Goal: Task Accomplishment & Management: Manage account settings

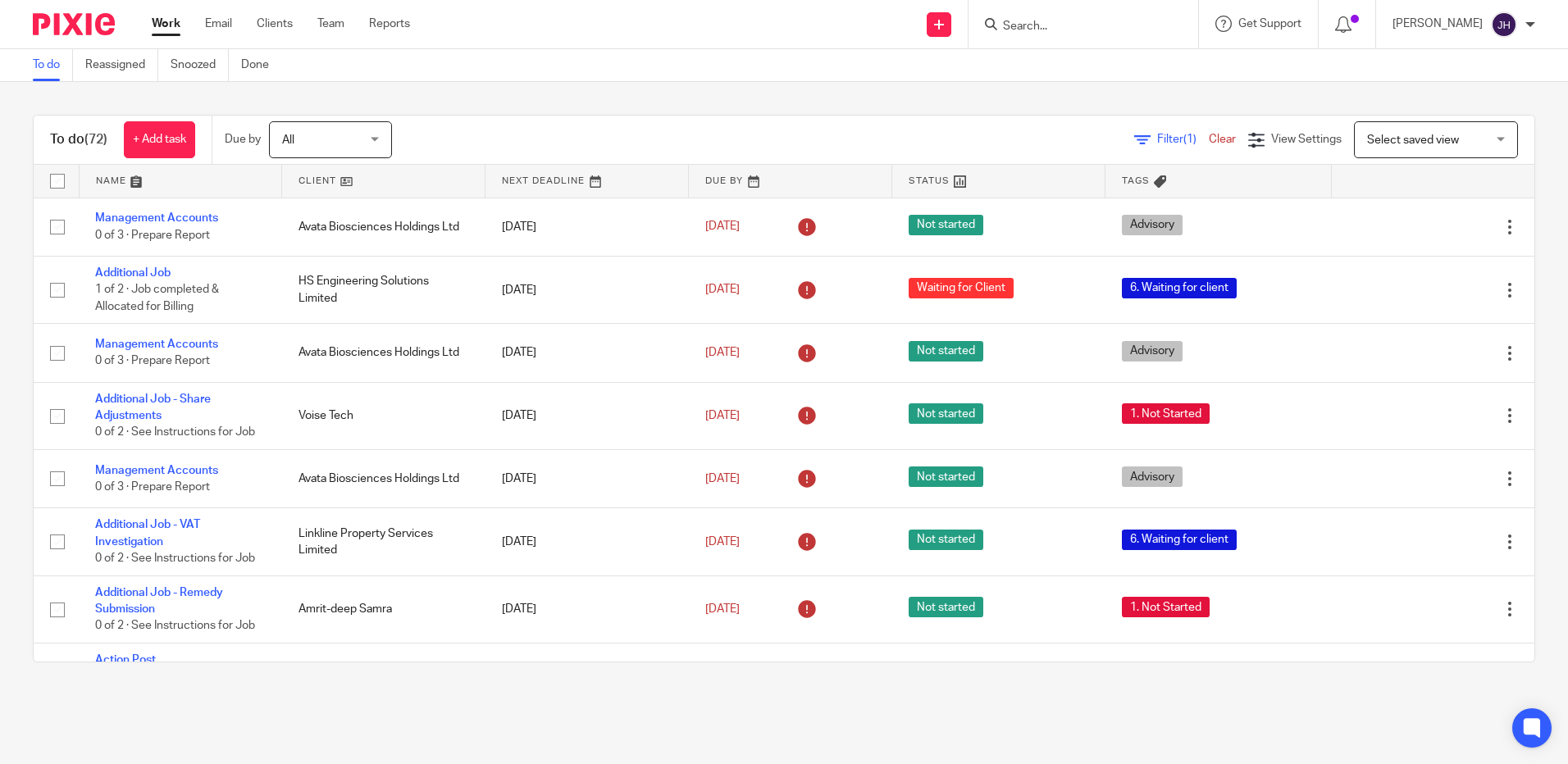
click at [110, 187] on link at bounding box center [180, 181] width 202 height 33
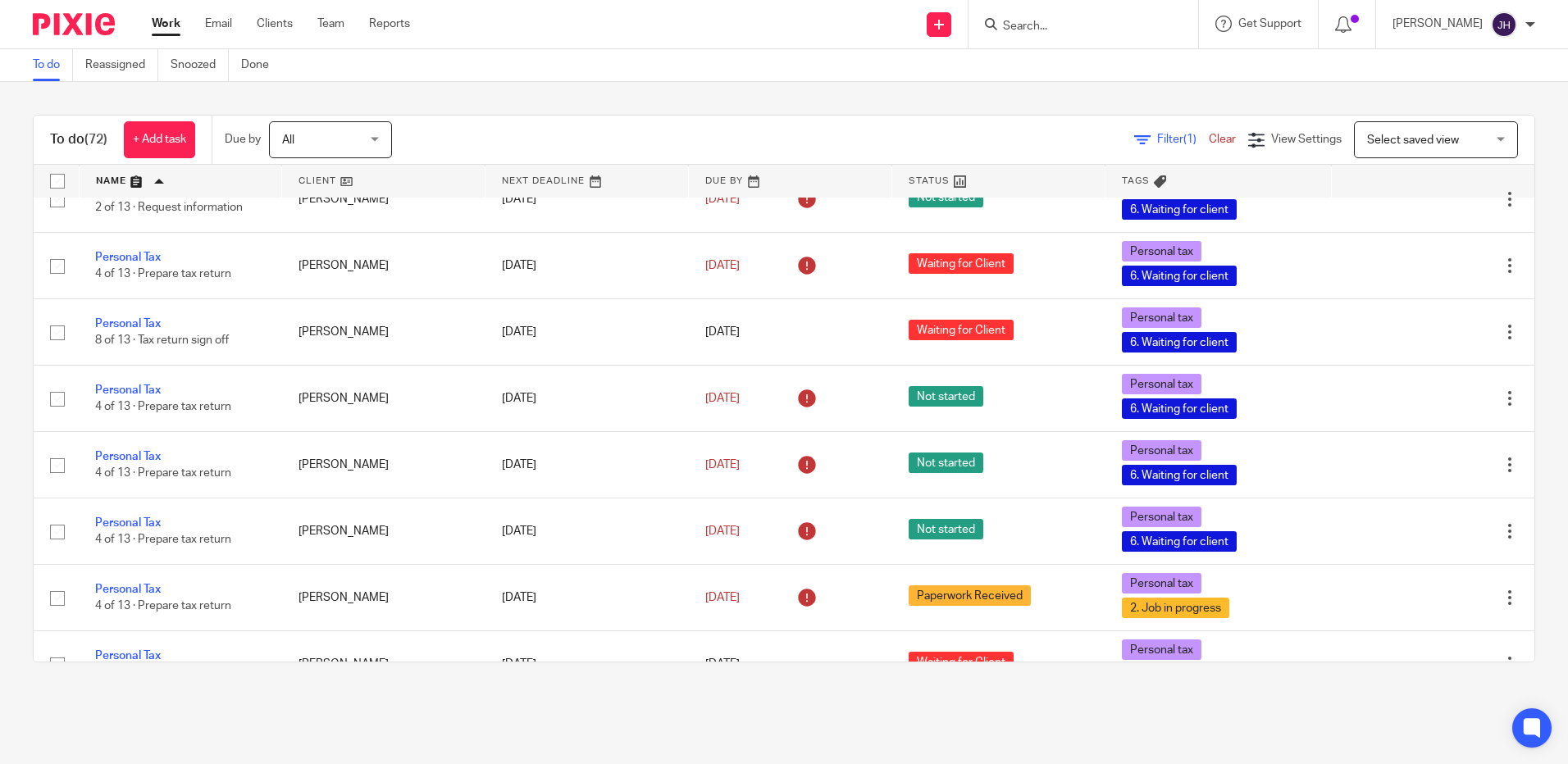
scroll to position [2787, 0]
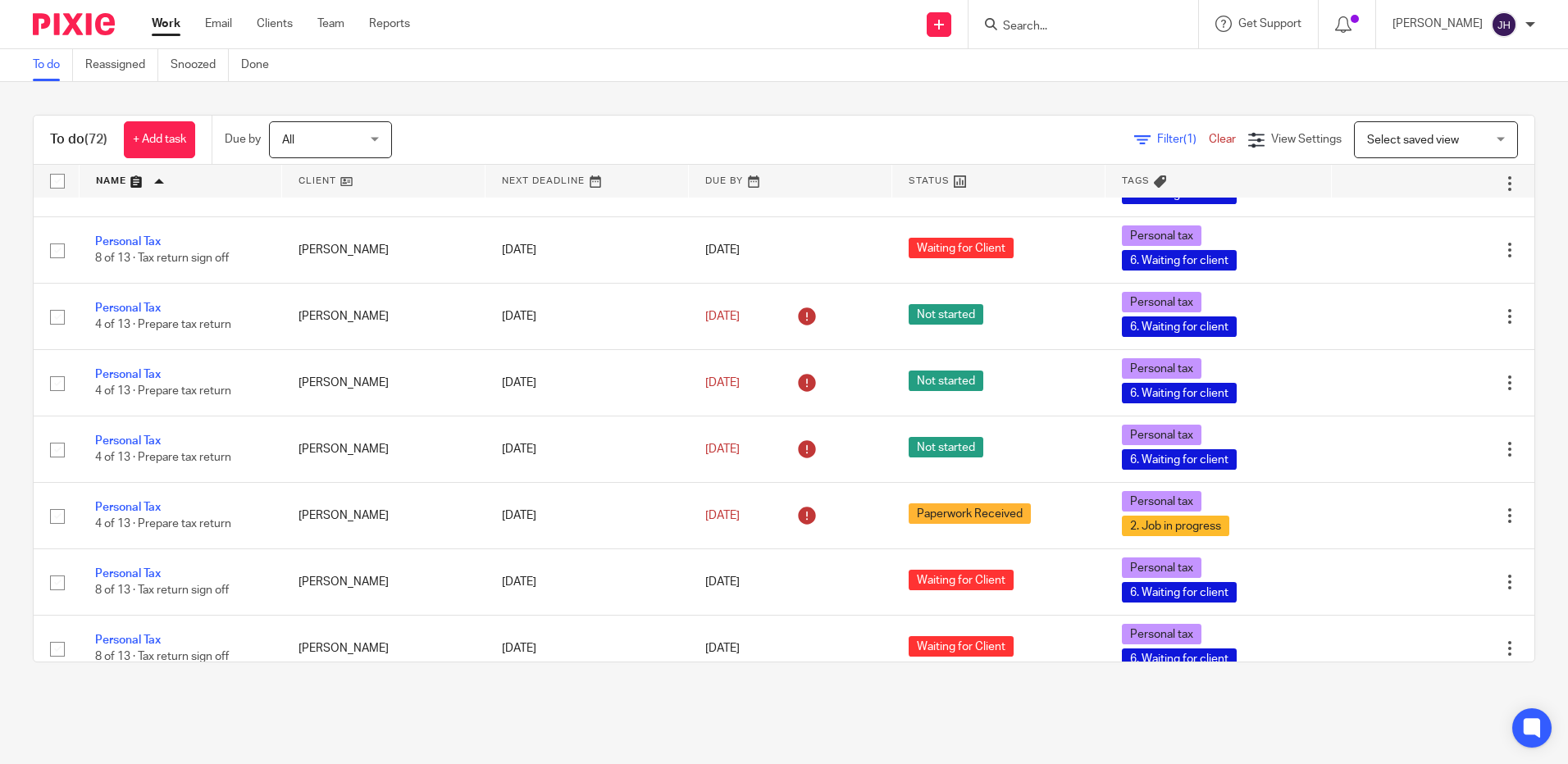
click at [1114, 31] on input "Search" at bounding box center [1075, 27] width 148 height 14
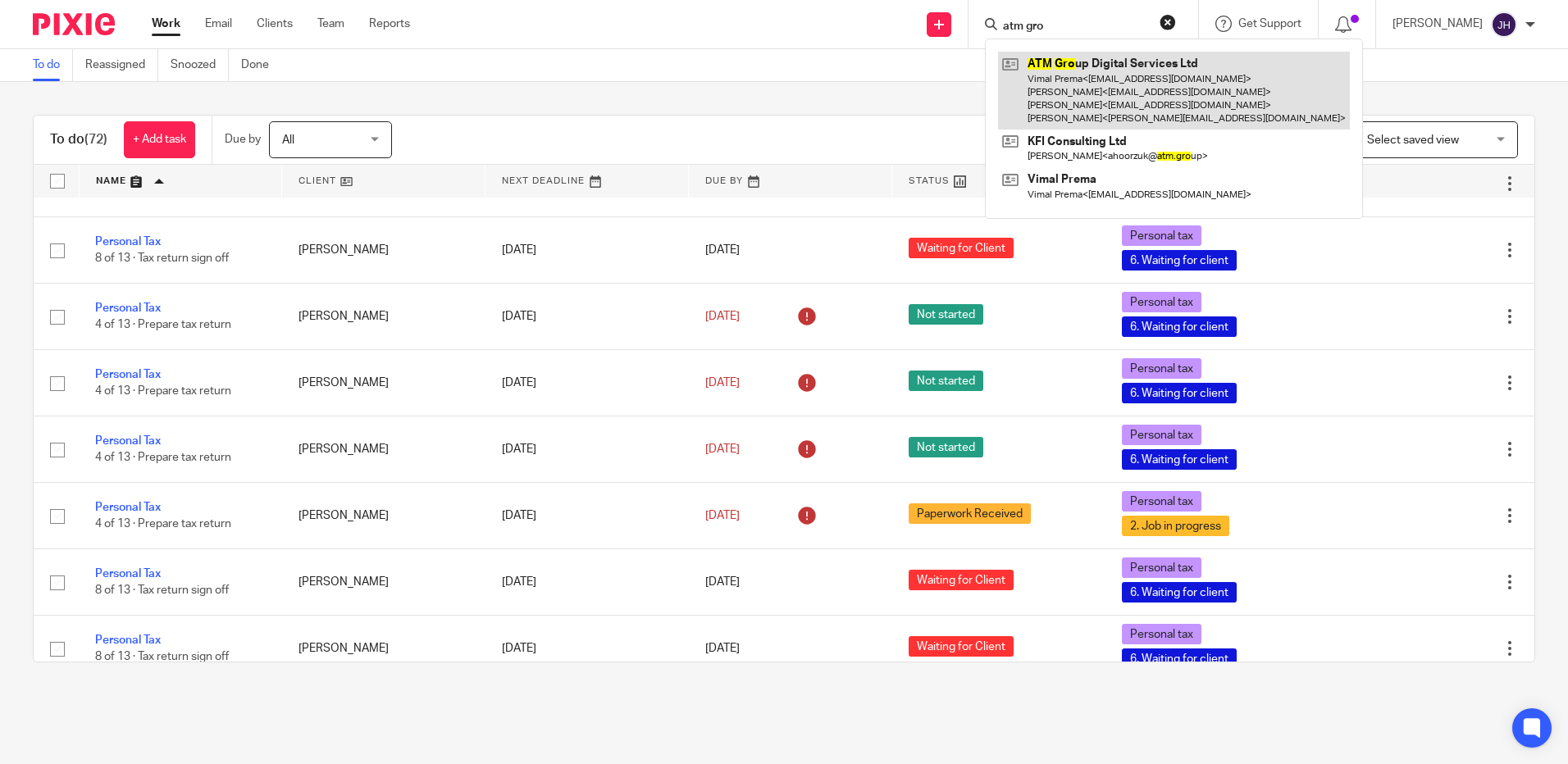
type input "atm gro"
click at [1114, 80] on link at bounding box center [1174, 90] width 352 height 78
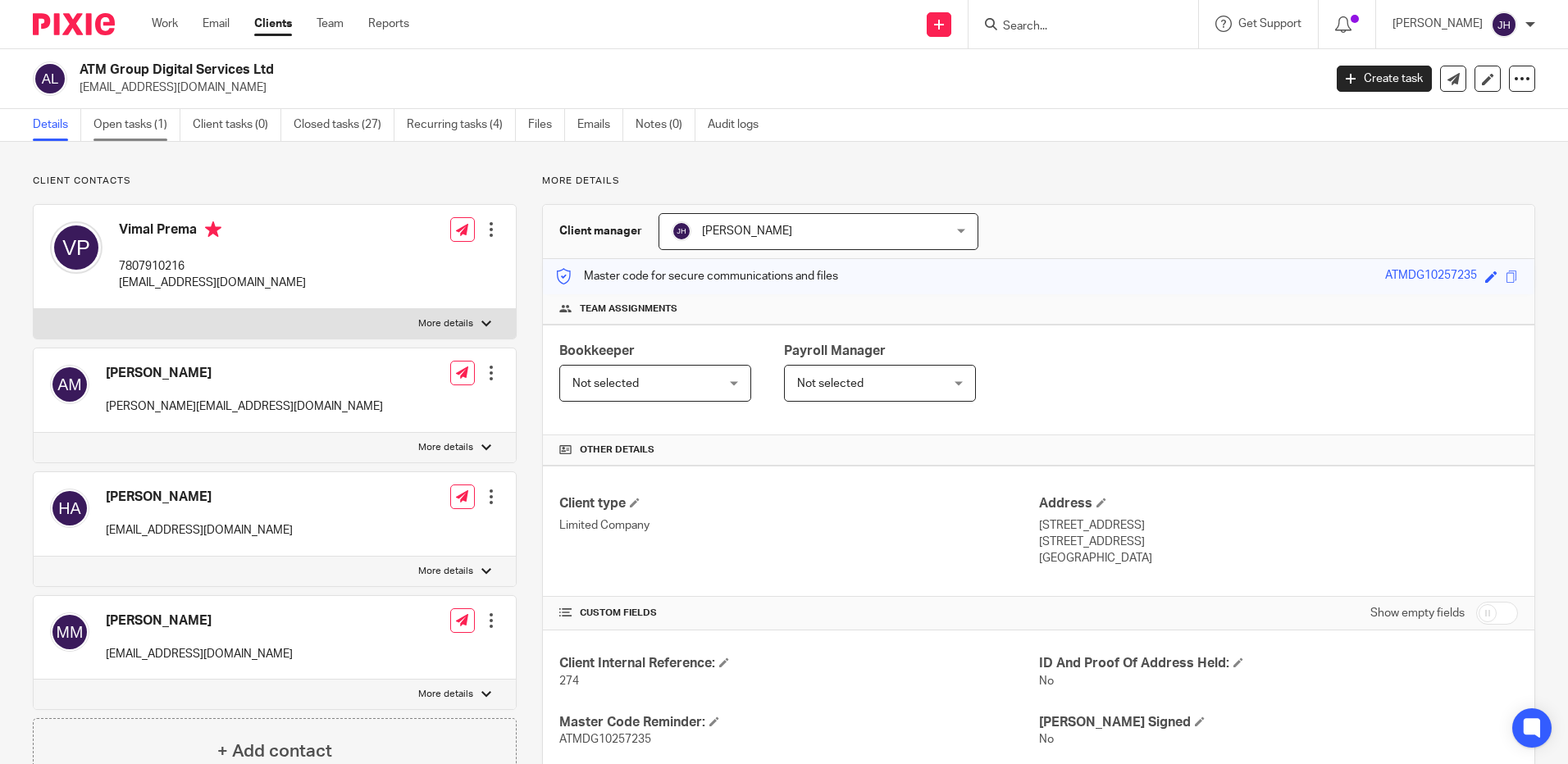
click at [150, 134] on link "Open tasks (1)" at bounding box center [136, 125] width 87 height 32
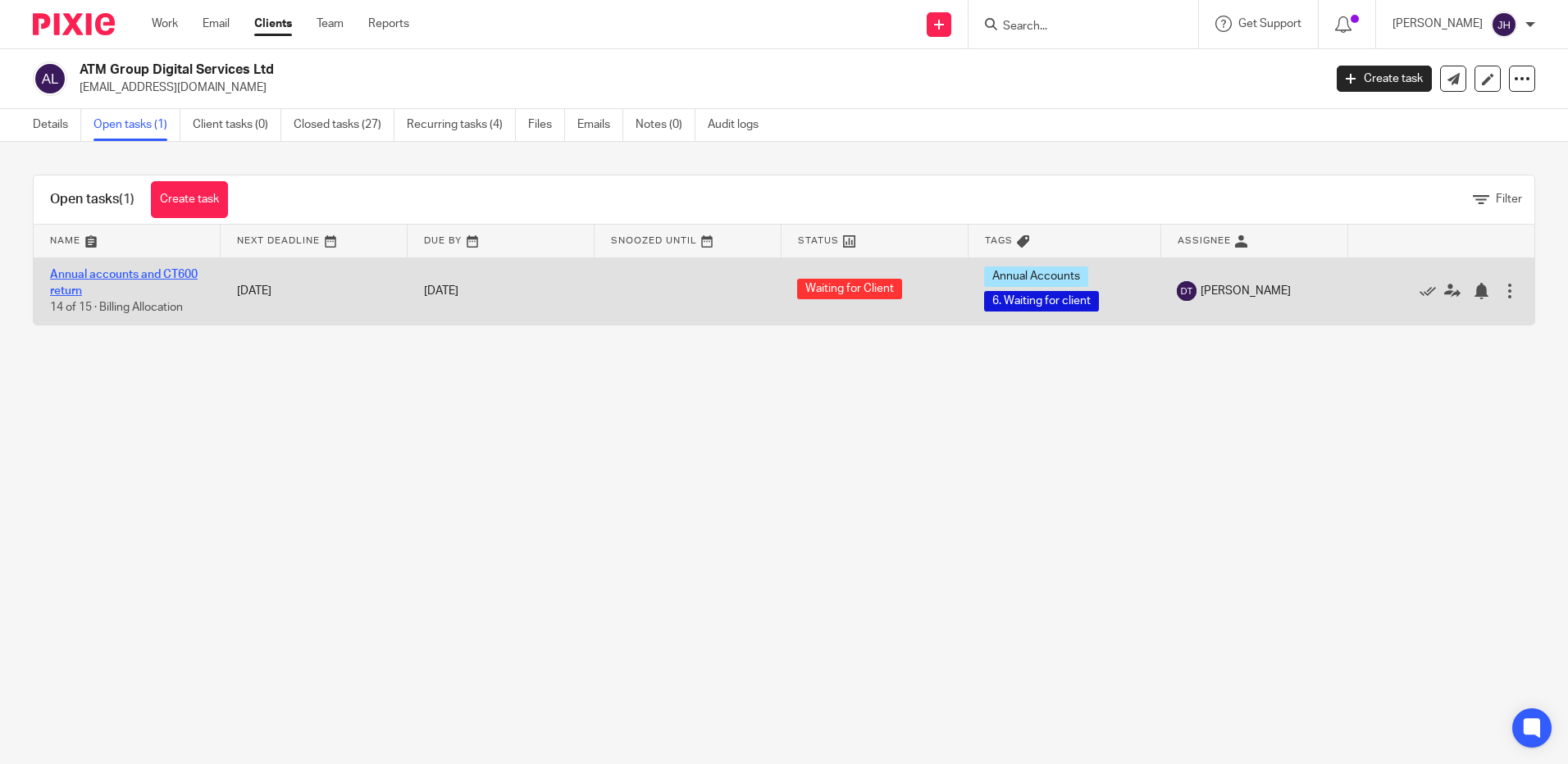
click at [176, 273] on link "Annual accounts and CT600 return" at bounding box center [124, 282] width 148 height 28
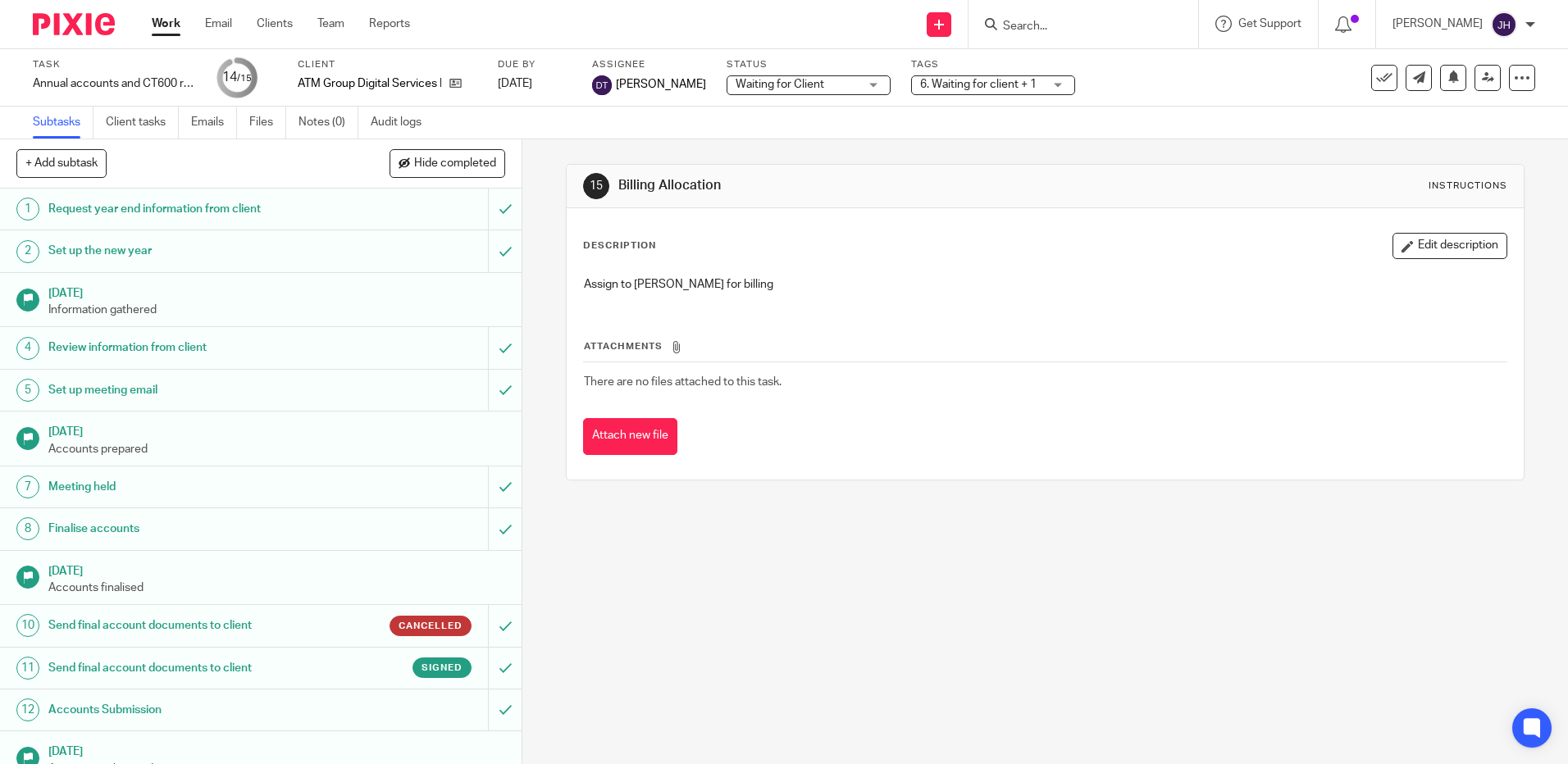
scroll to position [106, 0]
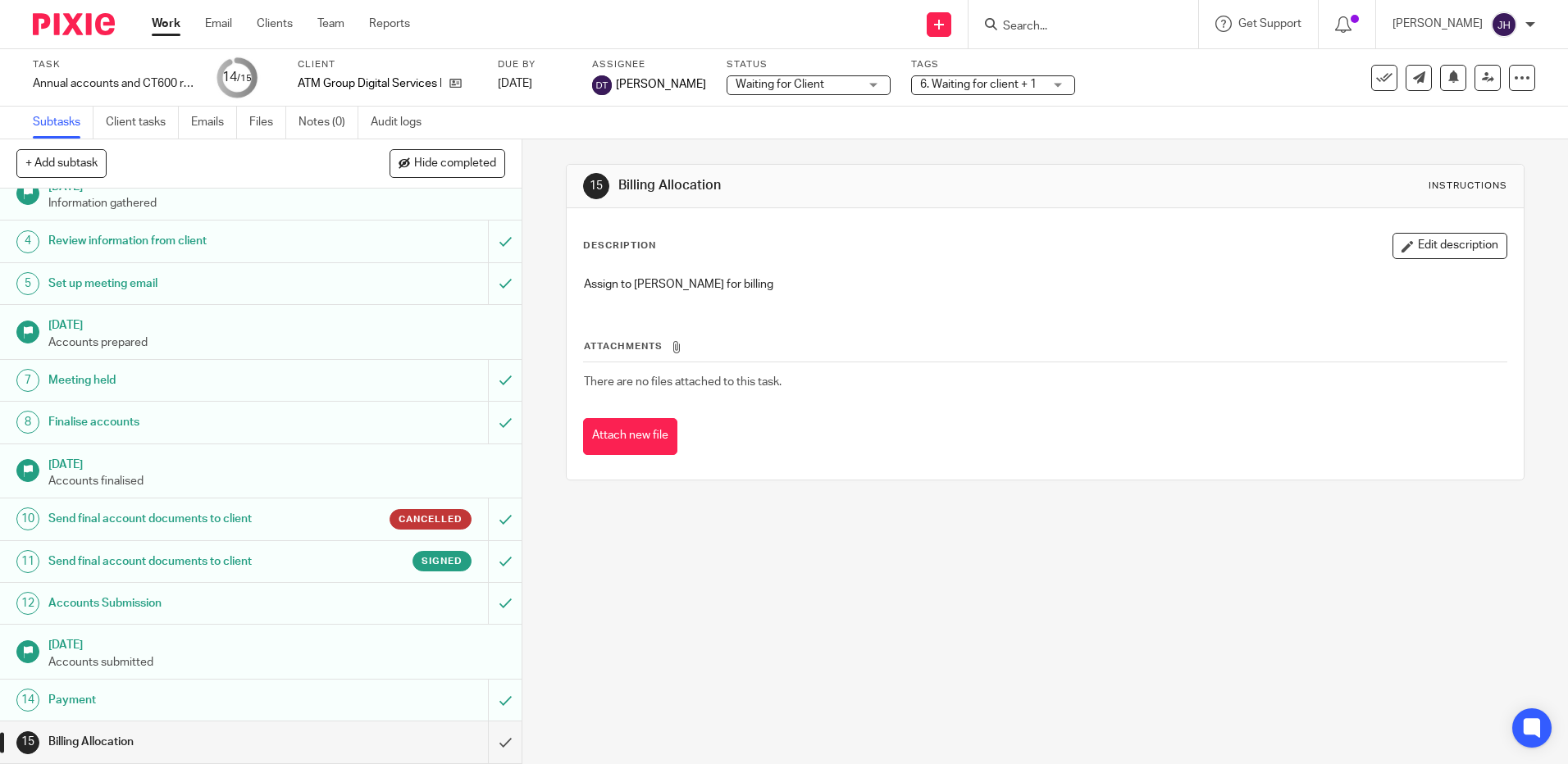
click at [315, 643] on h1 "31 Jul 2025" at bounding box center [276, 642] width 457 height 20
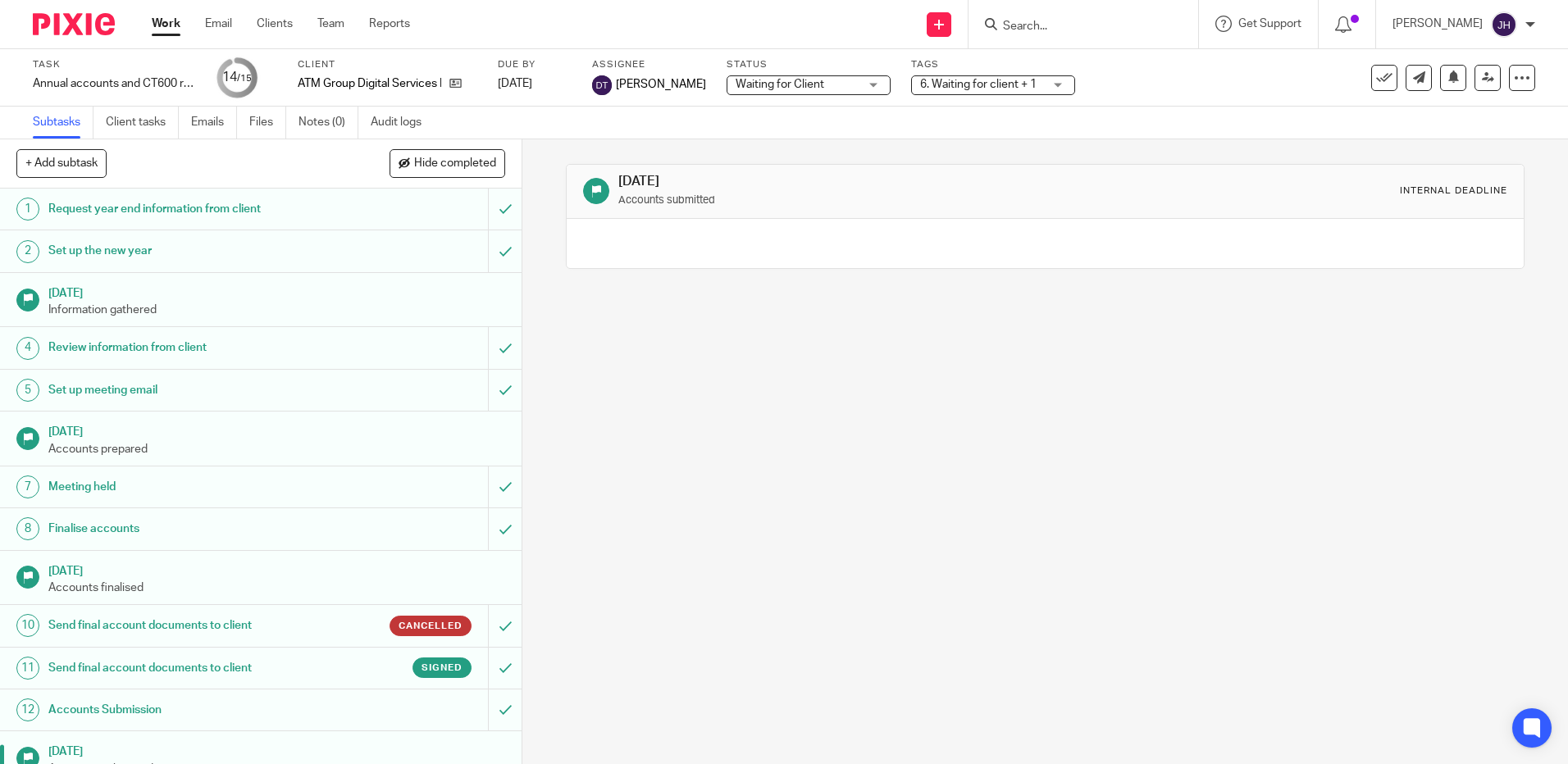
scroll to position [106, 0]
